Goal: Task Accomplishment & Management: Manage account settings

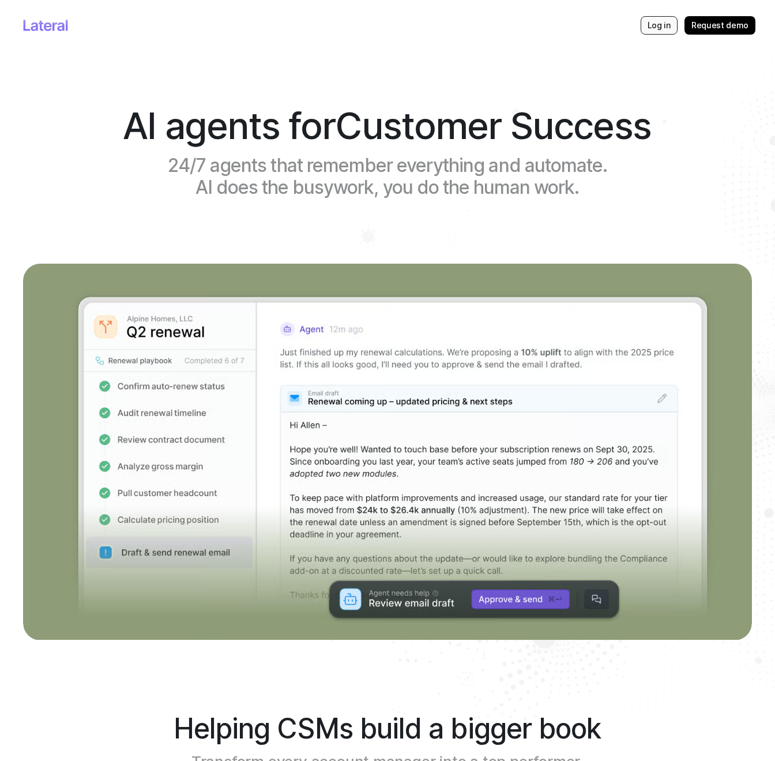
click at [659, 27] on p "Log in" at bounding box center [659, 26] width 23 height 12
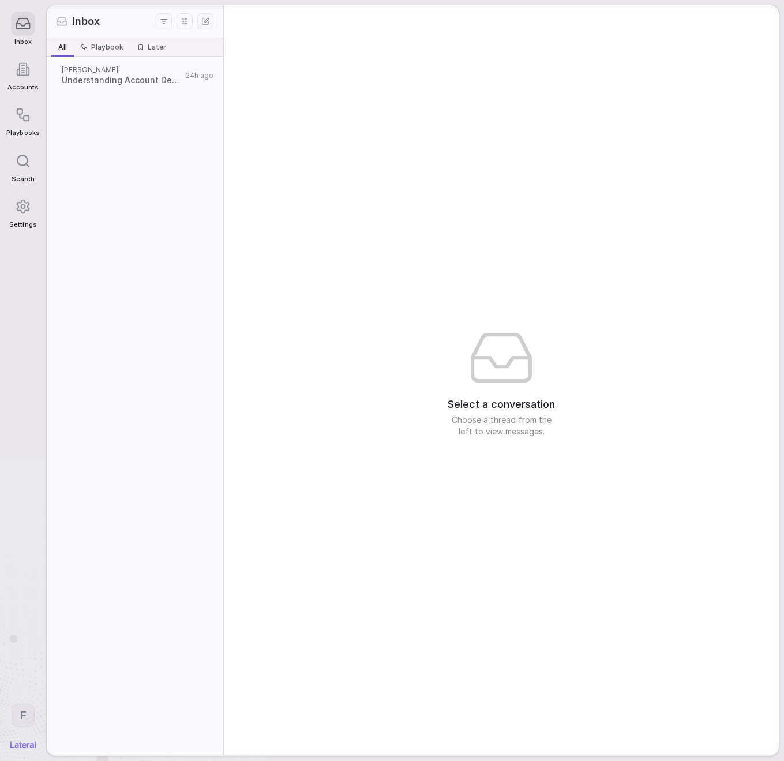
click at [20, 210] on icon at bounding box center [23, 206] width 12 height 13
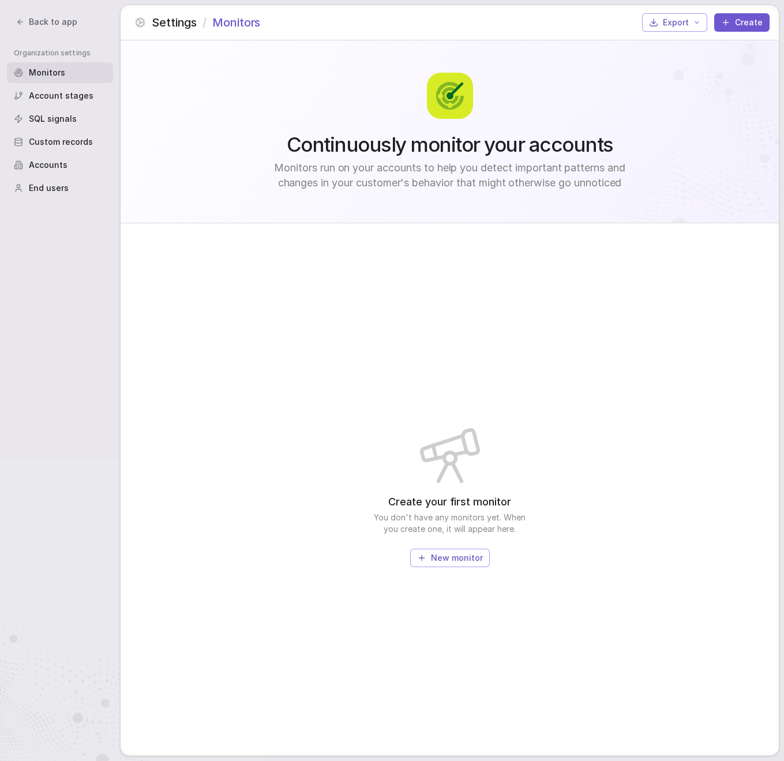
click at [87, 140] on span "Custom records" at bounding box center [61, 142] width 64 height 12
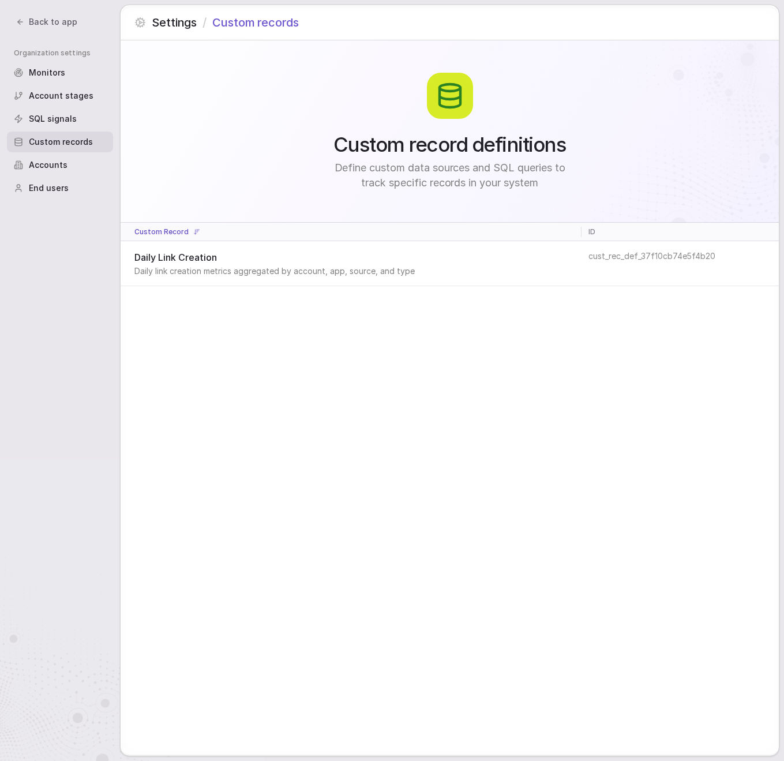
click at [82, 163] on div "Accounts" at bounding box center [60, 165] width 106 height 21
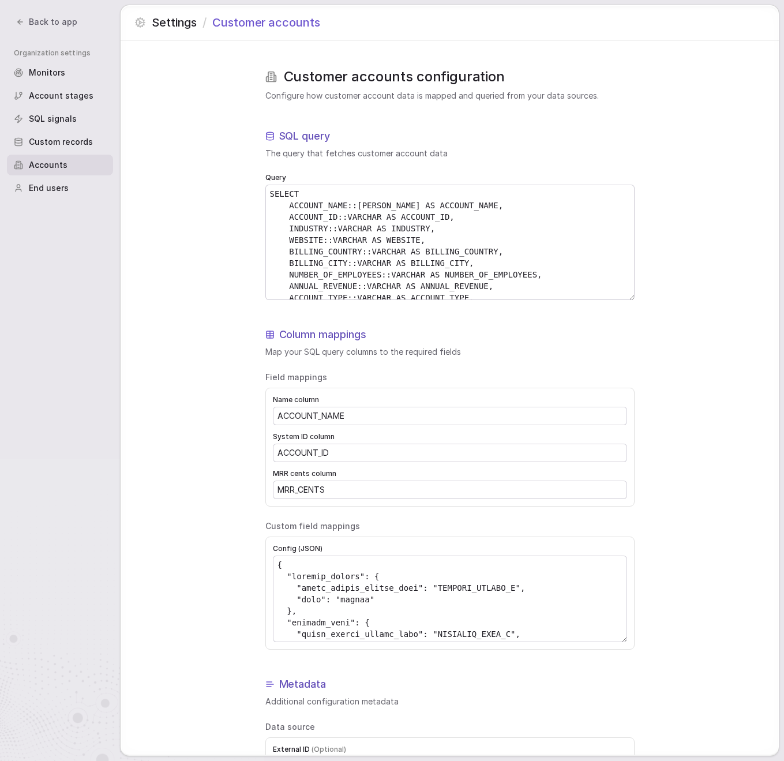
click at [84, 186] on div "End users" at bounding box center [60, 188] width 106 height 21
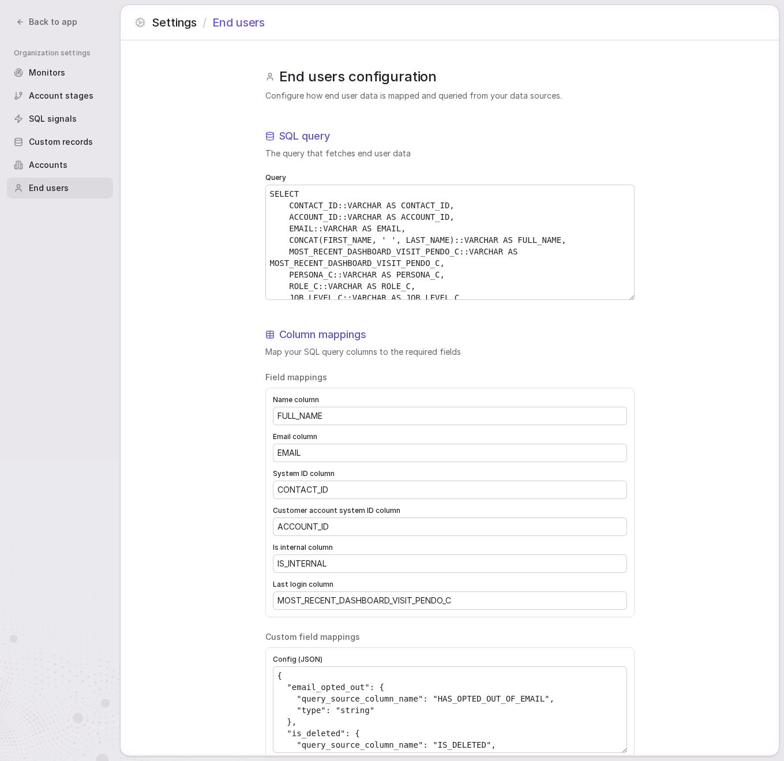
click at [66, 135] on div "Custom records" at bounding box center [60, 142] width 106 height 21
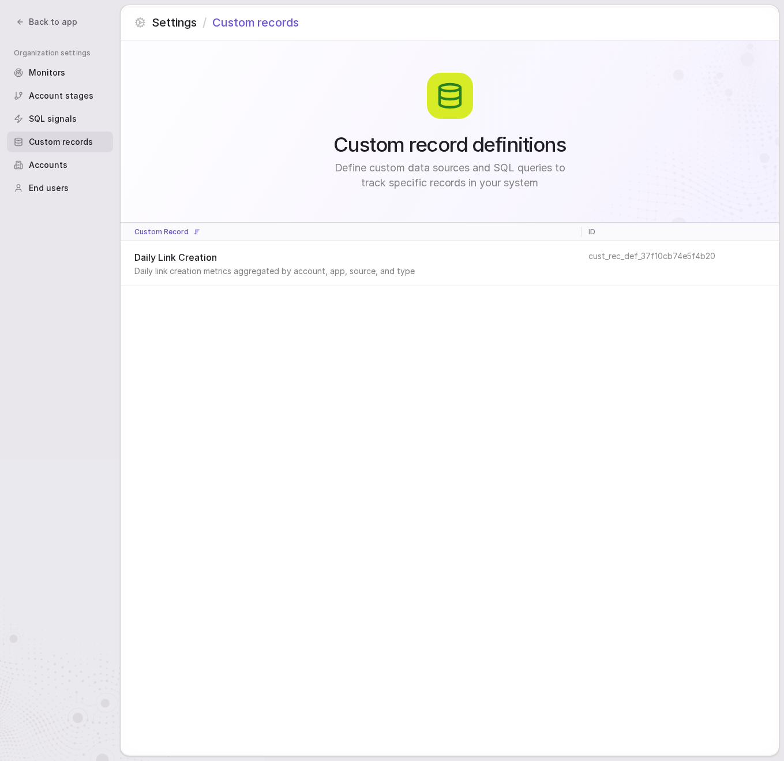
click at [65, 123] on span "SQL signals" at bounding box center [53, 119] width 48 height 12
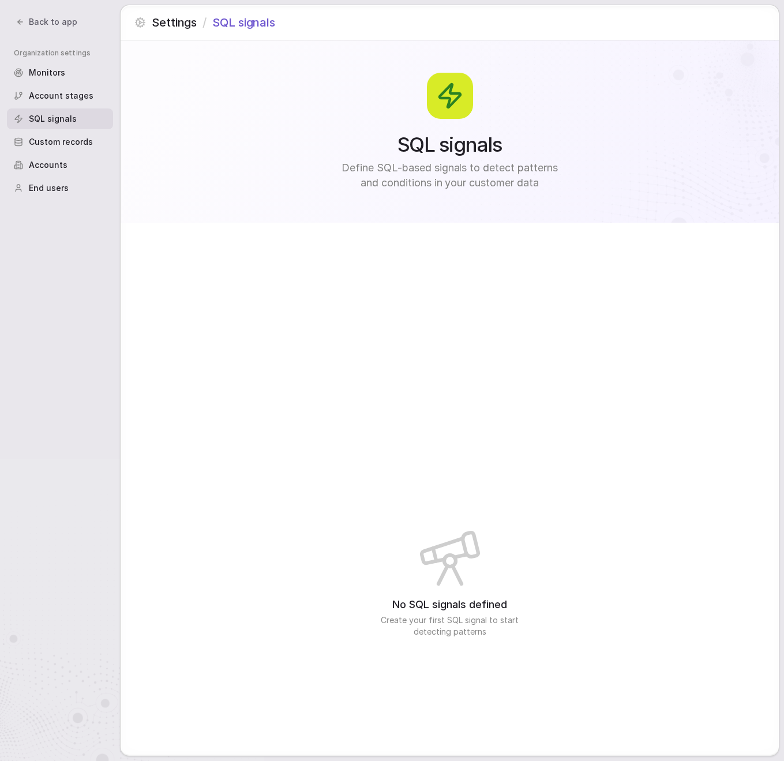
click at [69, 142] on span "Custom records" at bounding box center [61, 142] width 64 height 12
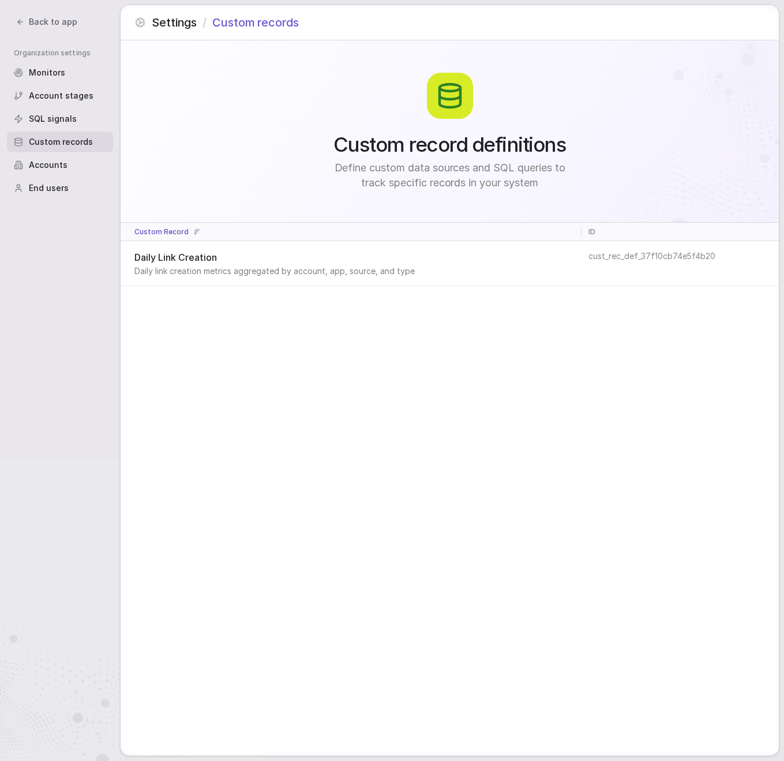
click at [76, 100] on span "Account stages" at bounding box center [61, 96] width 65 height 12
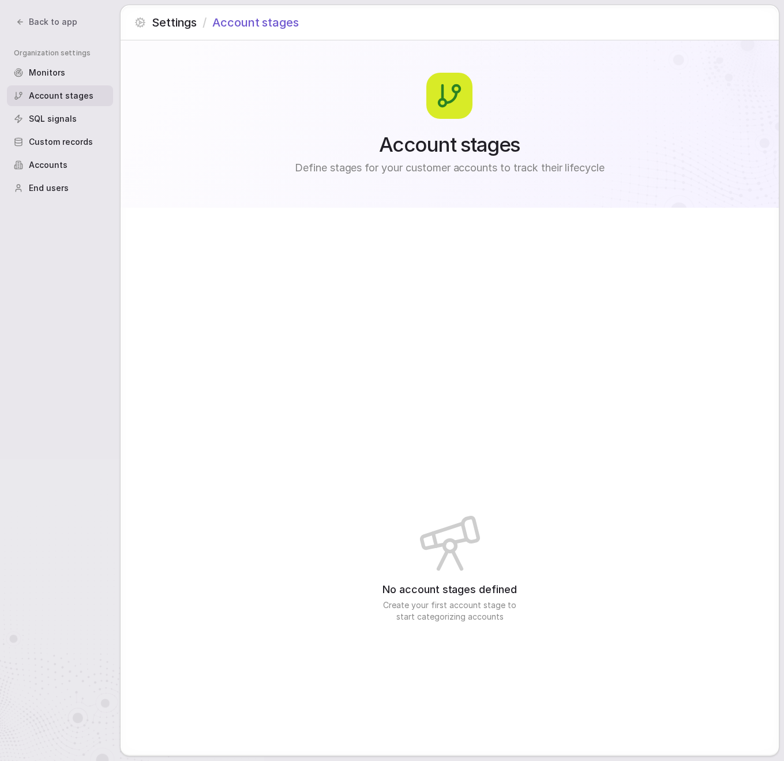
click at [71, 84] on div "Organization settings Monitors Account stages SQL signals Custom records Accoun…" at bounding box center [60, 120] width 106 height 157
click at [69, 74] on div "Monitors" at bounding box center [60, 72] width 106 height 21
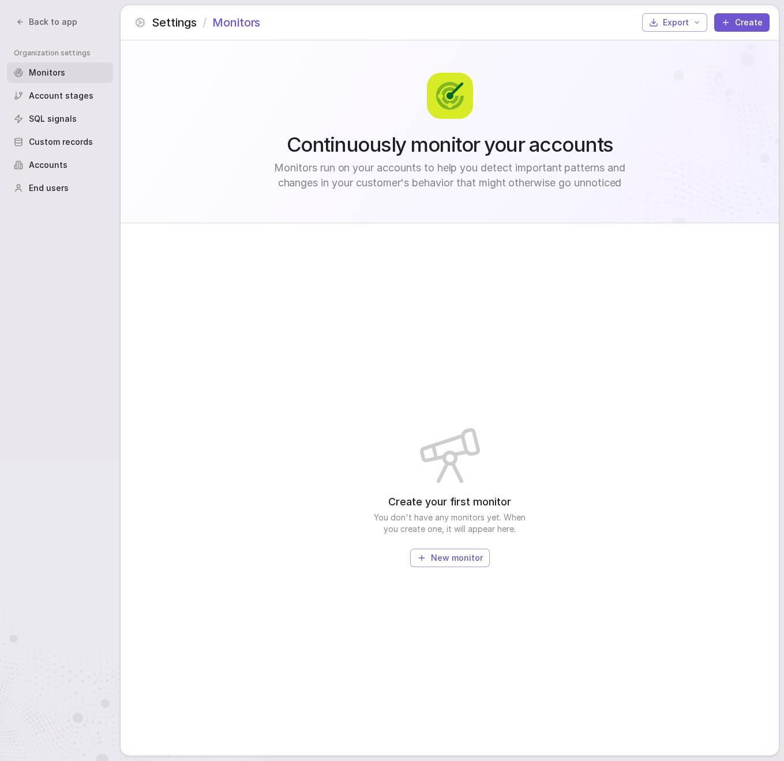
click at [81, 164] on div "Accounts" at bounding box center [60, 165] width 106 height 21
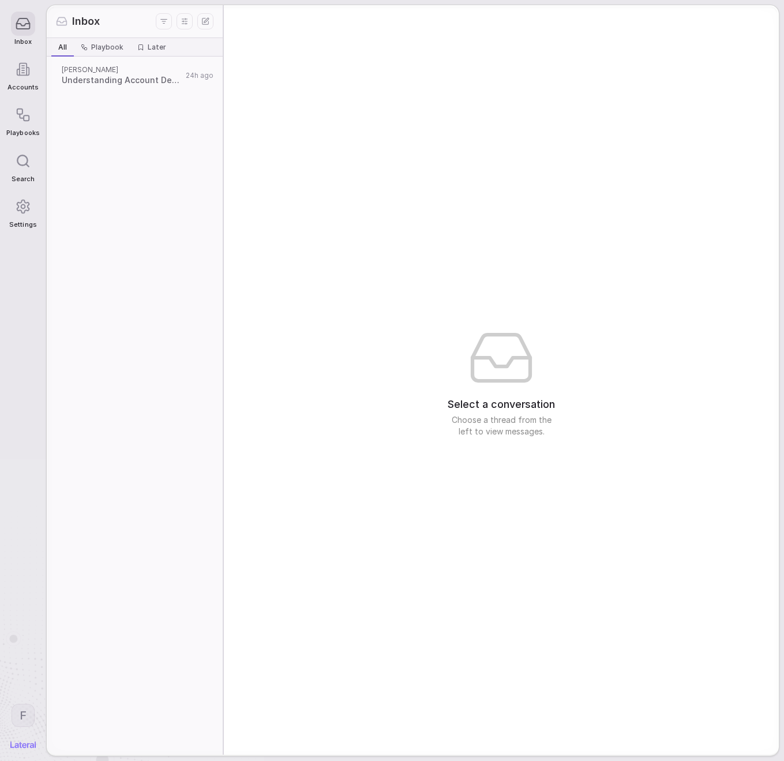
click at [22, 716] on html "Inbox Accounts Playbooks Search Settings F Inbox All All Playbook Playbook Late…" at bounding box center [392, 380] width 784 height 761
click at [28, 72] on icon at bounding box center [23, 69] width 14 height 14
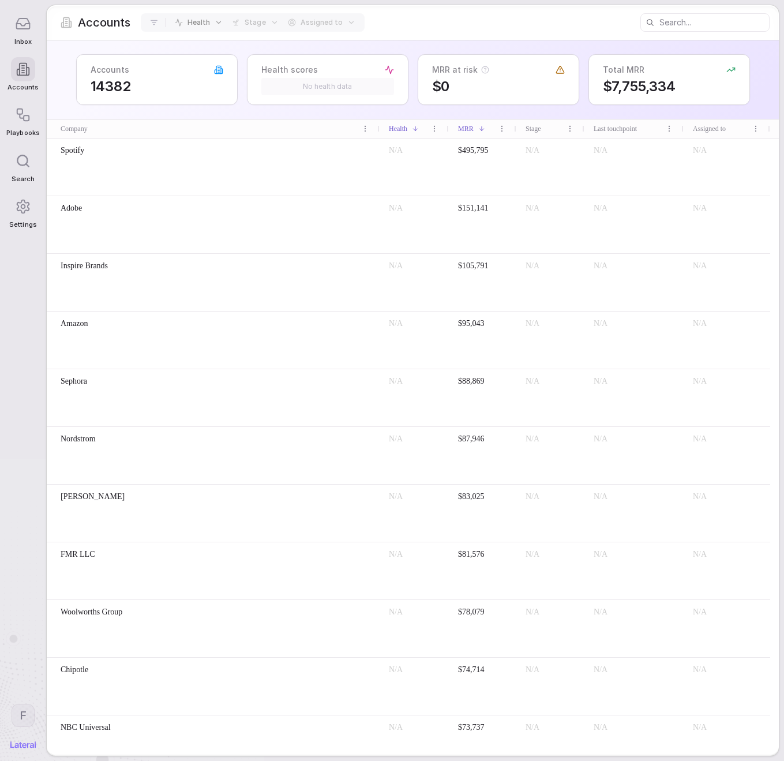
click at [21, 213] on icon at bounding box center [23, 206] width 12 height 13
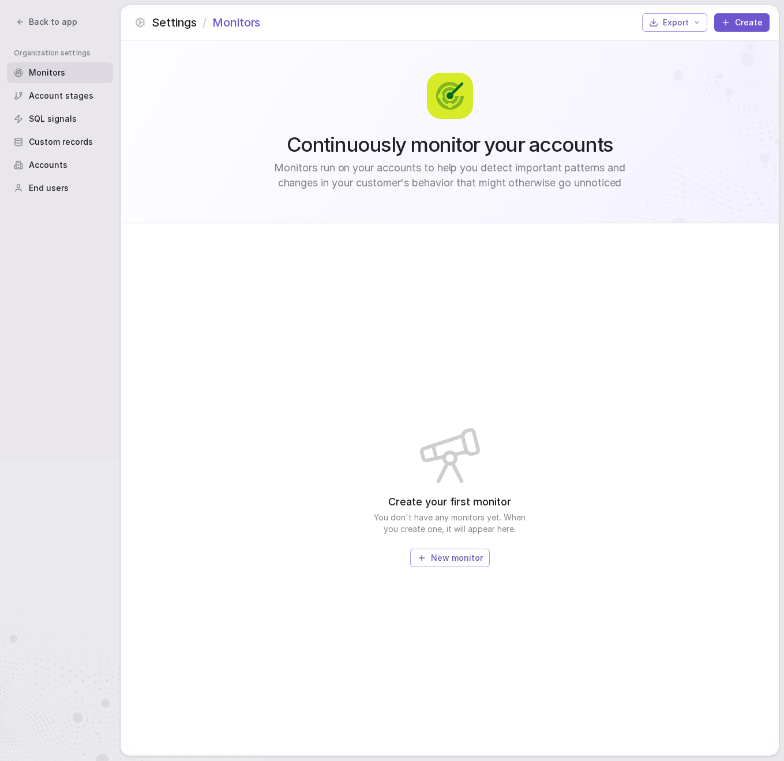
click at [72, 121] on span "SQL signals" at bounding box center [53, 119] width 48 height 12
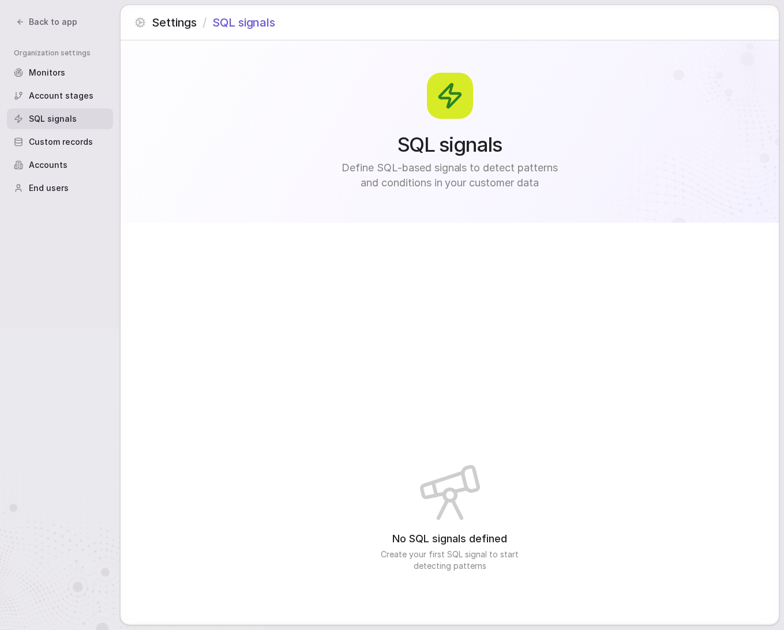
click at [508, 453] on div "No SQL signals defined Create your first SQL signal to start detecting patterns" at bounding box center [450, 515] width 658 height 584
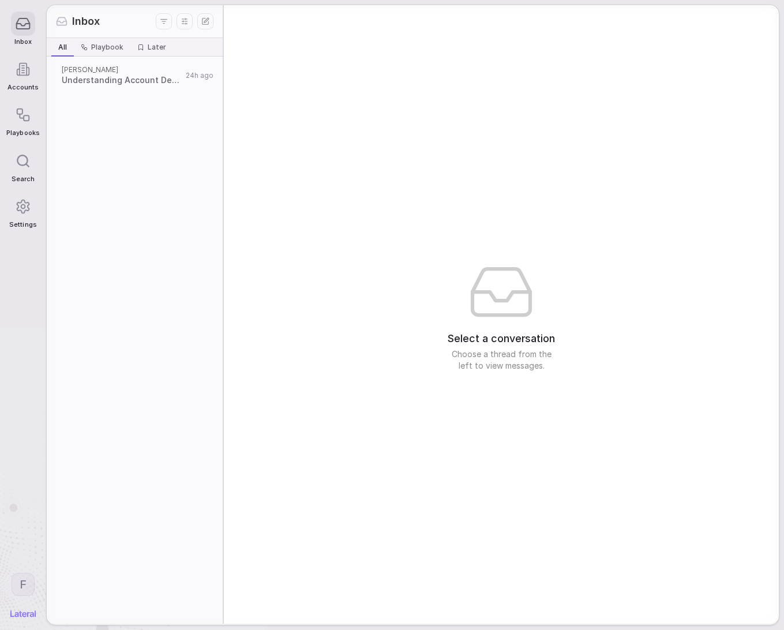
click at [24, 582] on html "Inbox Accounts Playbooks Search Settings F Inbox All All Playbook Playbook Late…" at bounding box center [392, 315] width 784 height 630
click at [43, 530] on span "fred+branch@getlateral.ai" at bounding box center [66, 526] width 99 height 12
drag, startPoint x: 23, startPoint y: 527, endPoint x: 117, endPoint y: 526, distance: 93.5
click at [117, 526] on div "fred+branch@getlateral.ai" at bounding box center [66, 526] width 113 height 18
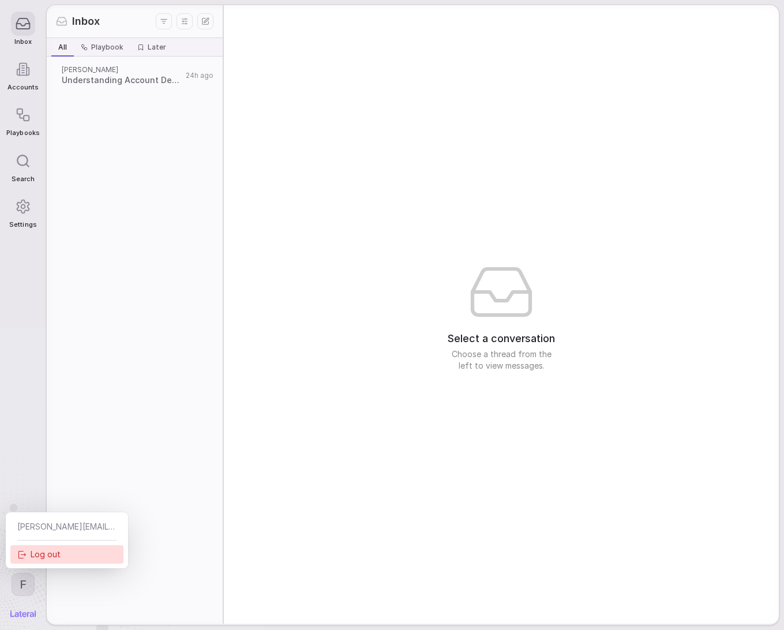
click at [78, 553] on div "Log out" at bounding box center [66, 554] width 113 height 18
